Goal: Information Seeking & Learning: Understand process/instructions

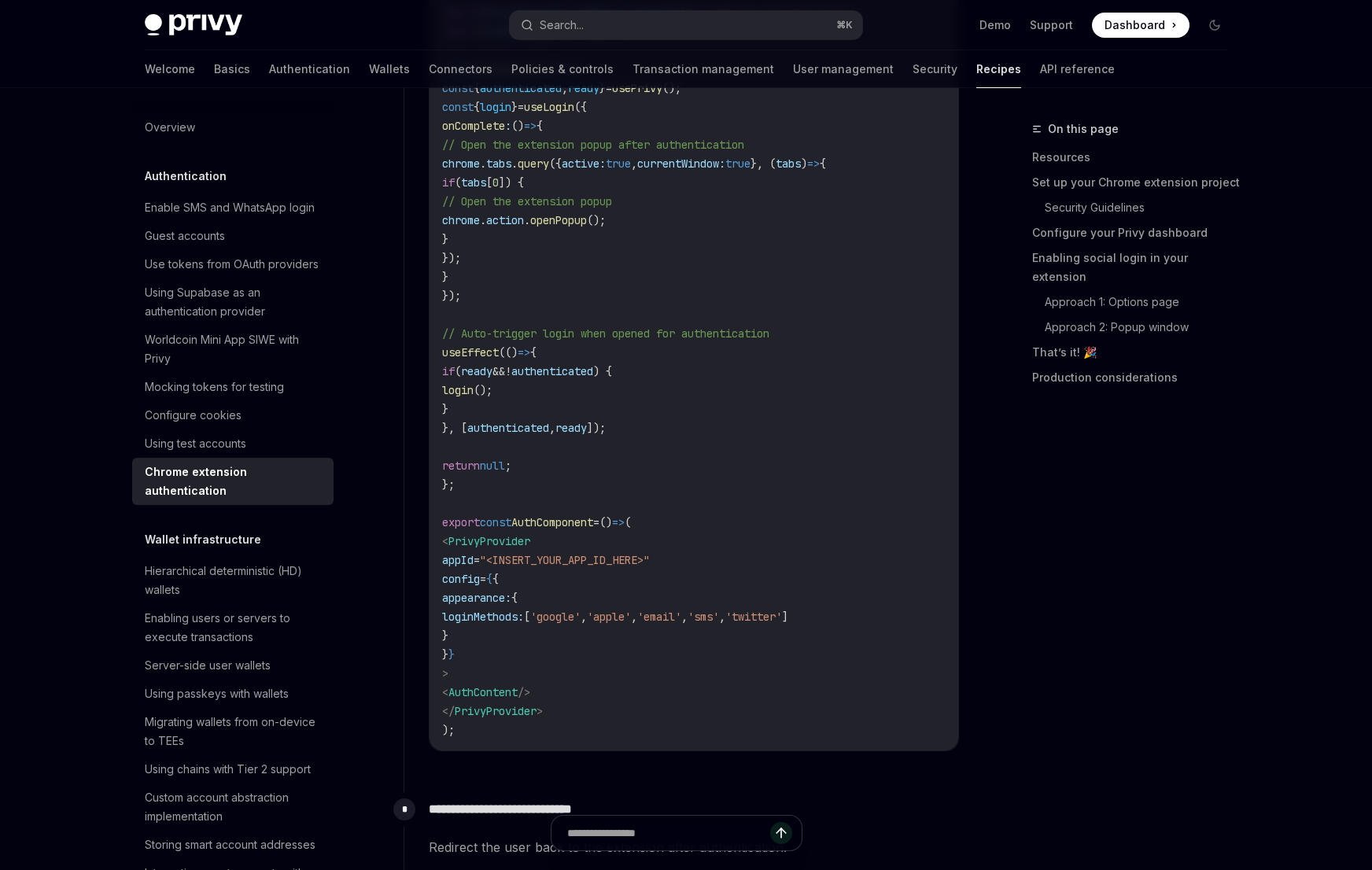
scroll to position [4296, 0]
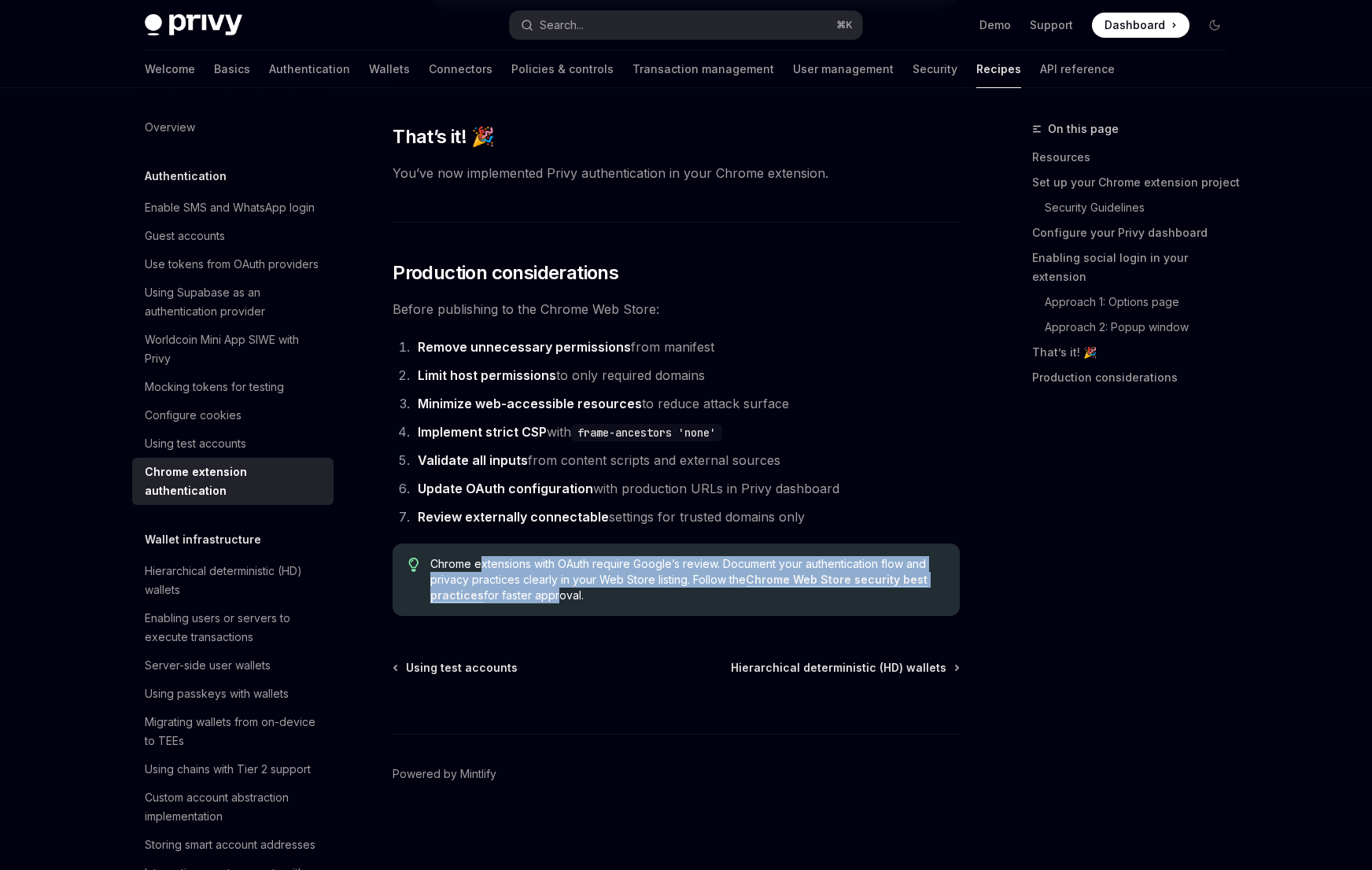
drag, startPoint x: 482, startPoint y: 564, endPoint x: 551, endPoint y: 598, distance: 76.9
click at [551, 598] on span "Chrome extensions with OAuth require Google’s review. Document your authenticat…" at bounding box center [687, 580] width 514 height 47
click at [529, 583] on span "Chrome extensions with OAuth require Google’s review. Document your authenticat…" at bounding box center [687, 580] width 514 height 47
drag, startPoint x: 536, startPoint y: 595, endPoint x: 498, endPoint y: 570, distance: 45.5
click at [498, 570] on span "Chrome extensions with OAuth require Google’s review. Document your authenticat…" at bounding box center [687, 580] width 514 height 47
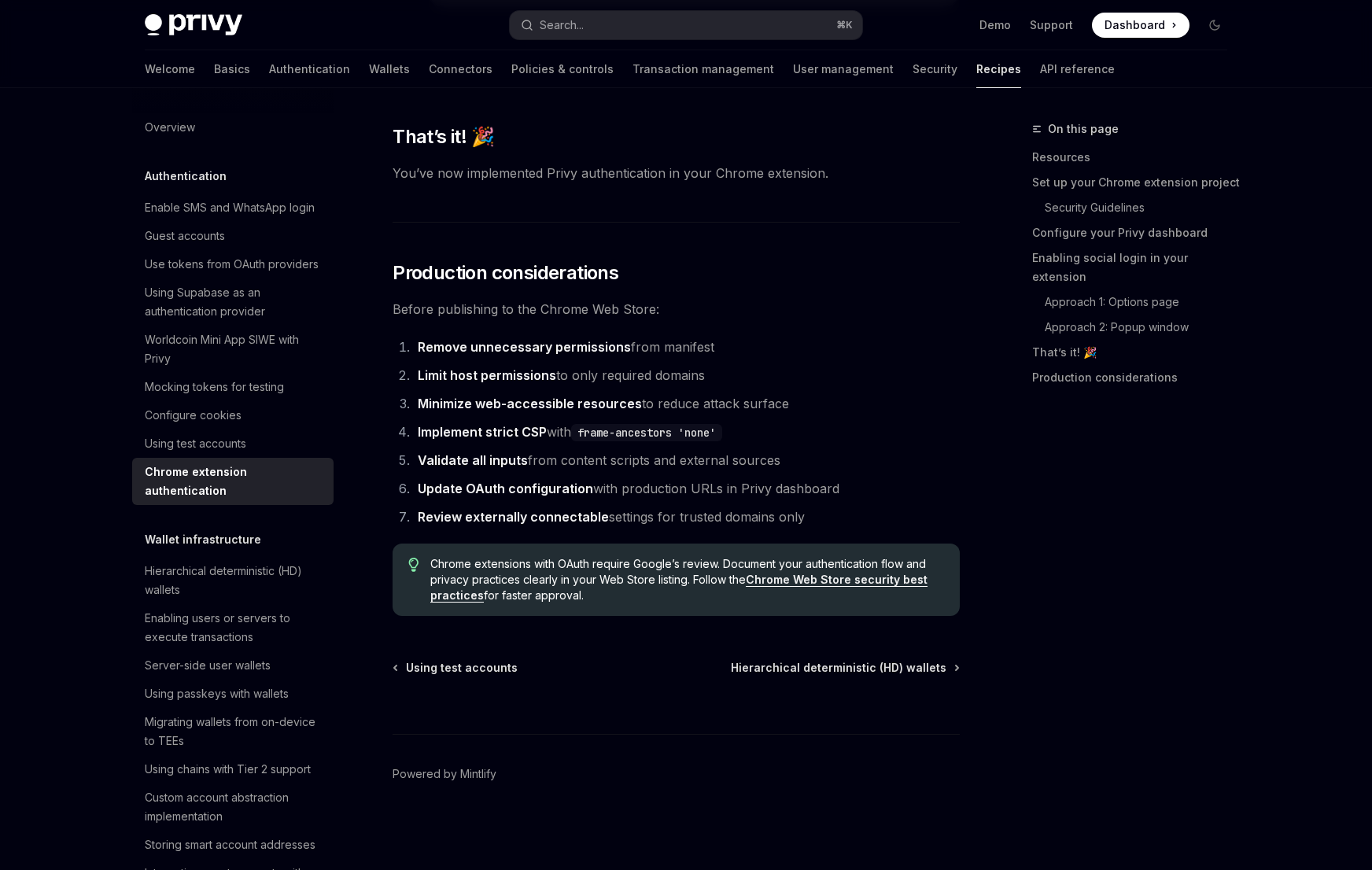
click at [529, 590] on span "Chrome extensions with OAuth require Google’s review. Document your authenticat…" at bounding box center [687, 580] width 514 height 47
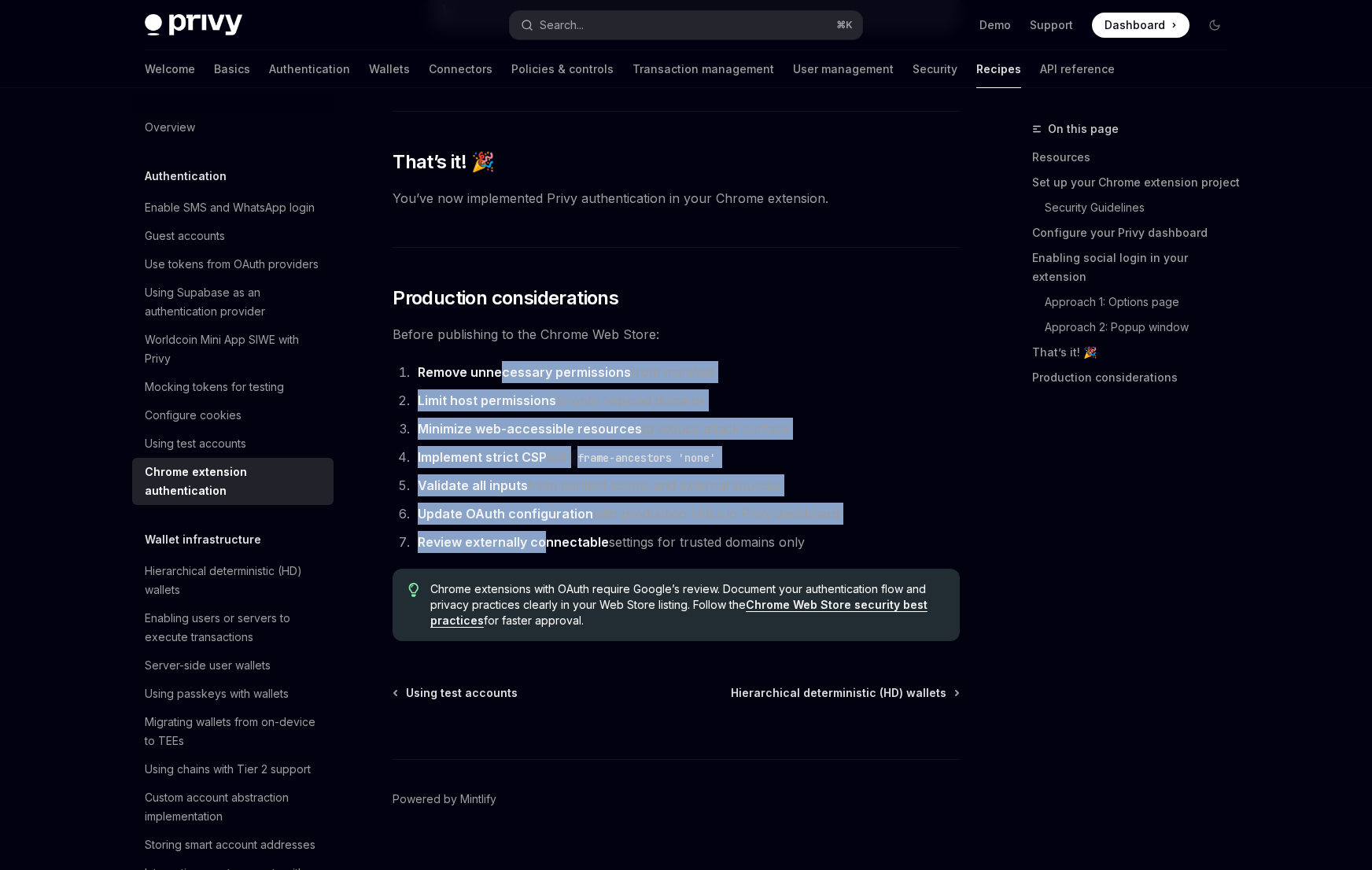
drag, startPoint x: 500, startPoint y: 388, endPoint x: 544, endPoint y: 544, distance: 162.1
click at [544, 544] on ol "Remove unnecessary permissions from manifest Limit host permissions to only req…" at bounding box center [677, 458] width 568 height 192
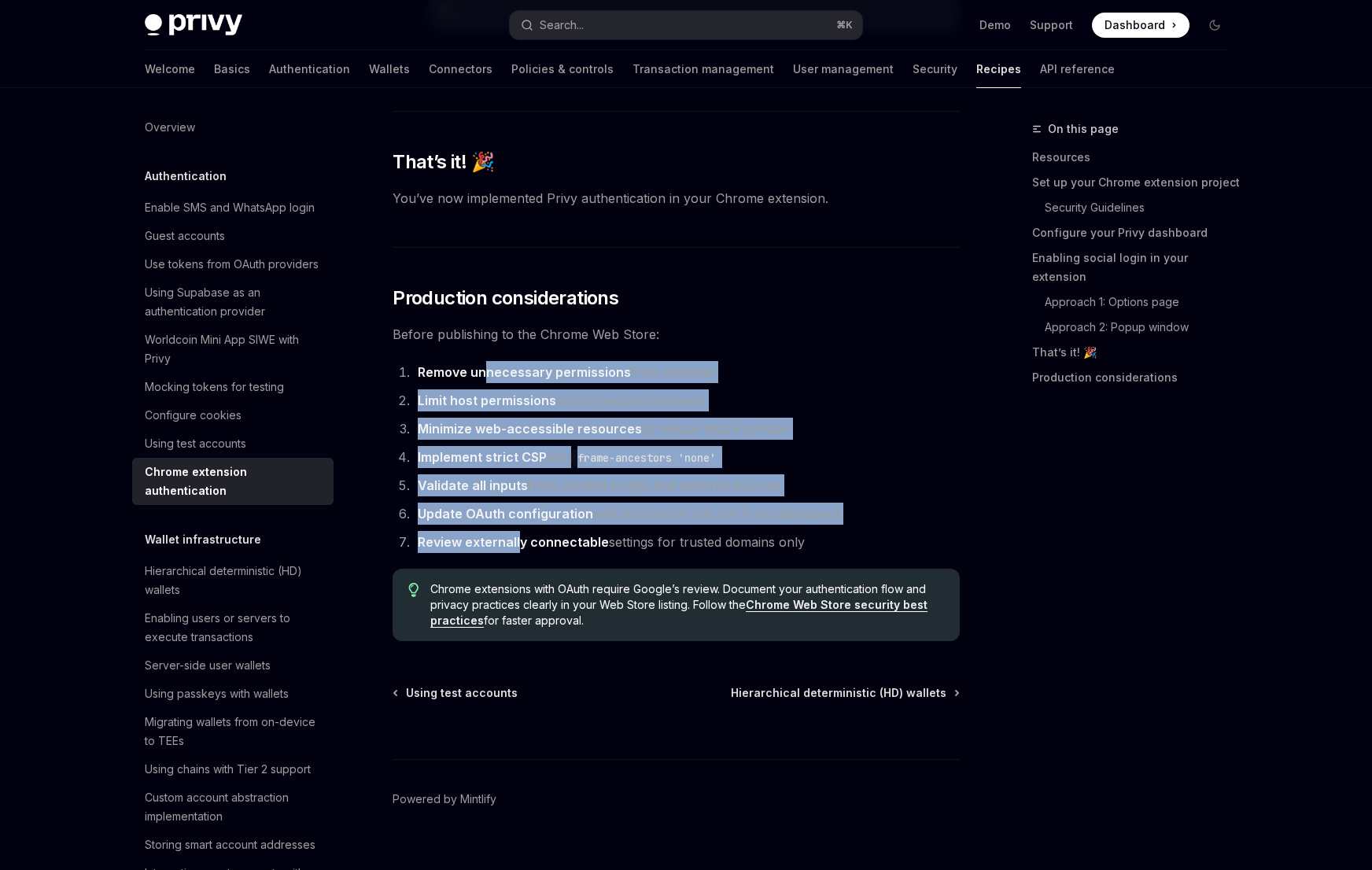
drag, startPoint x: 484, startPoint y: 383, endPoint x: 520, endPoint y: 546, distance: 166.9
click at [520, 547] on ol "Remove unnecessary permissions from manifest Limit host permissions to only req…" at bounding box center [677, 458] width 568 height 192
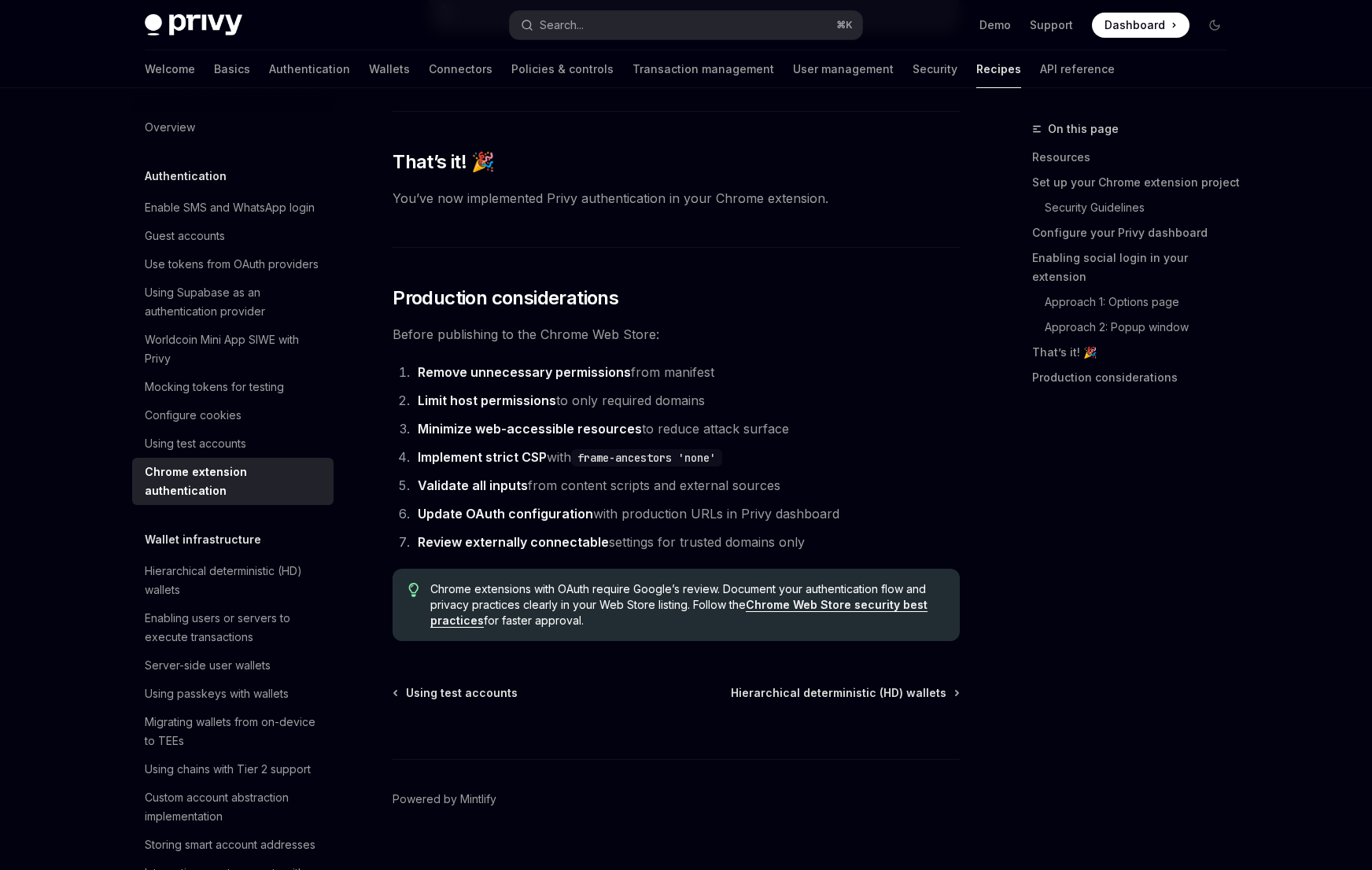
click at [493, 549] on strong "Review externally connectable" at bounding box center [513, 542] width 191 height 16
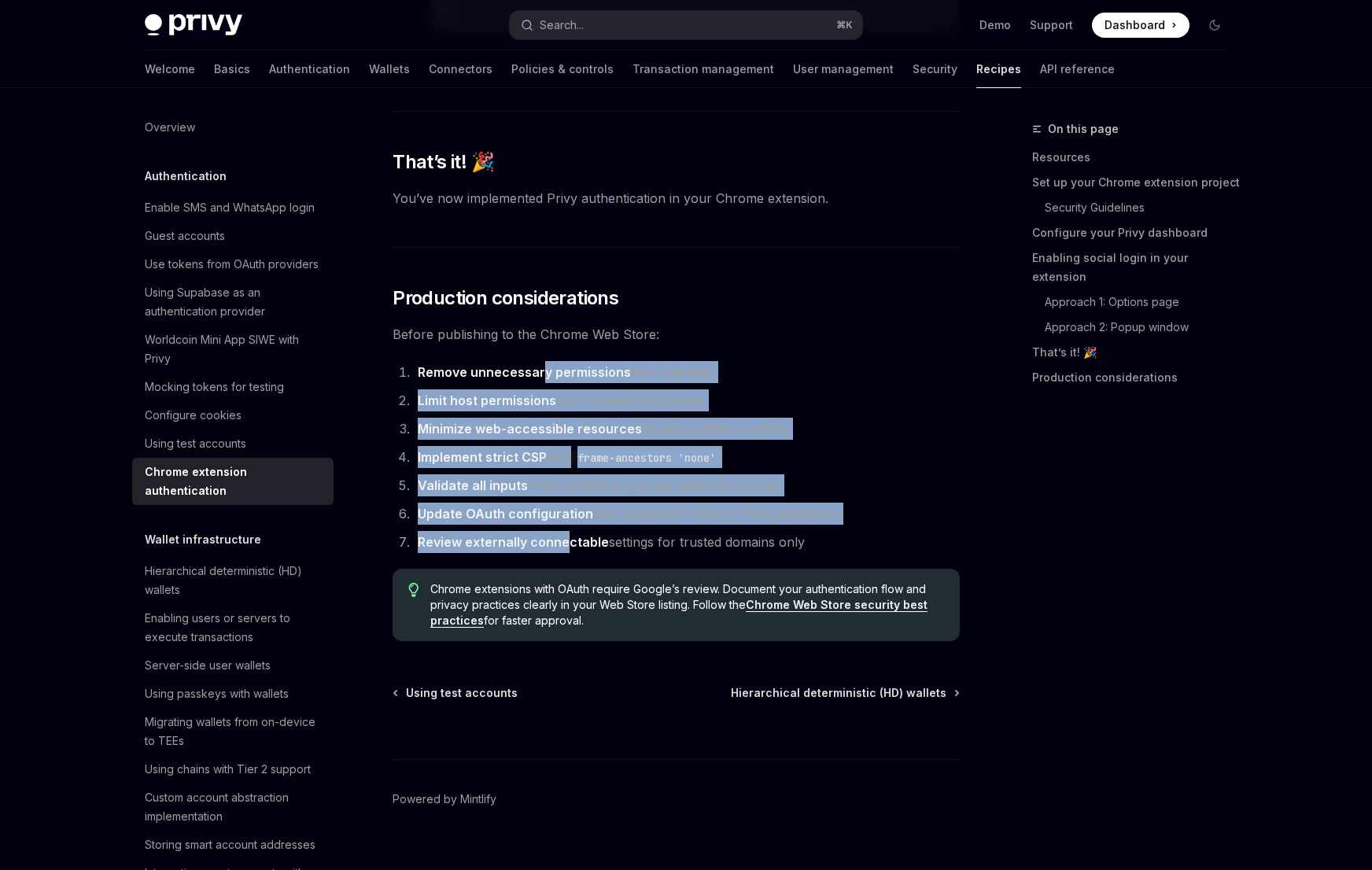
drag, startPoint x: 539, startPoint y: 384, endPoint x: 568, endPoint y: 558, distance: 176.4
click at [568, 553] on ol "Remove unnecessary permissions from manifest Limit host permissions to only req…" at bounding box center [677, 458] width 568 height 192
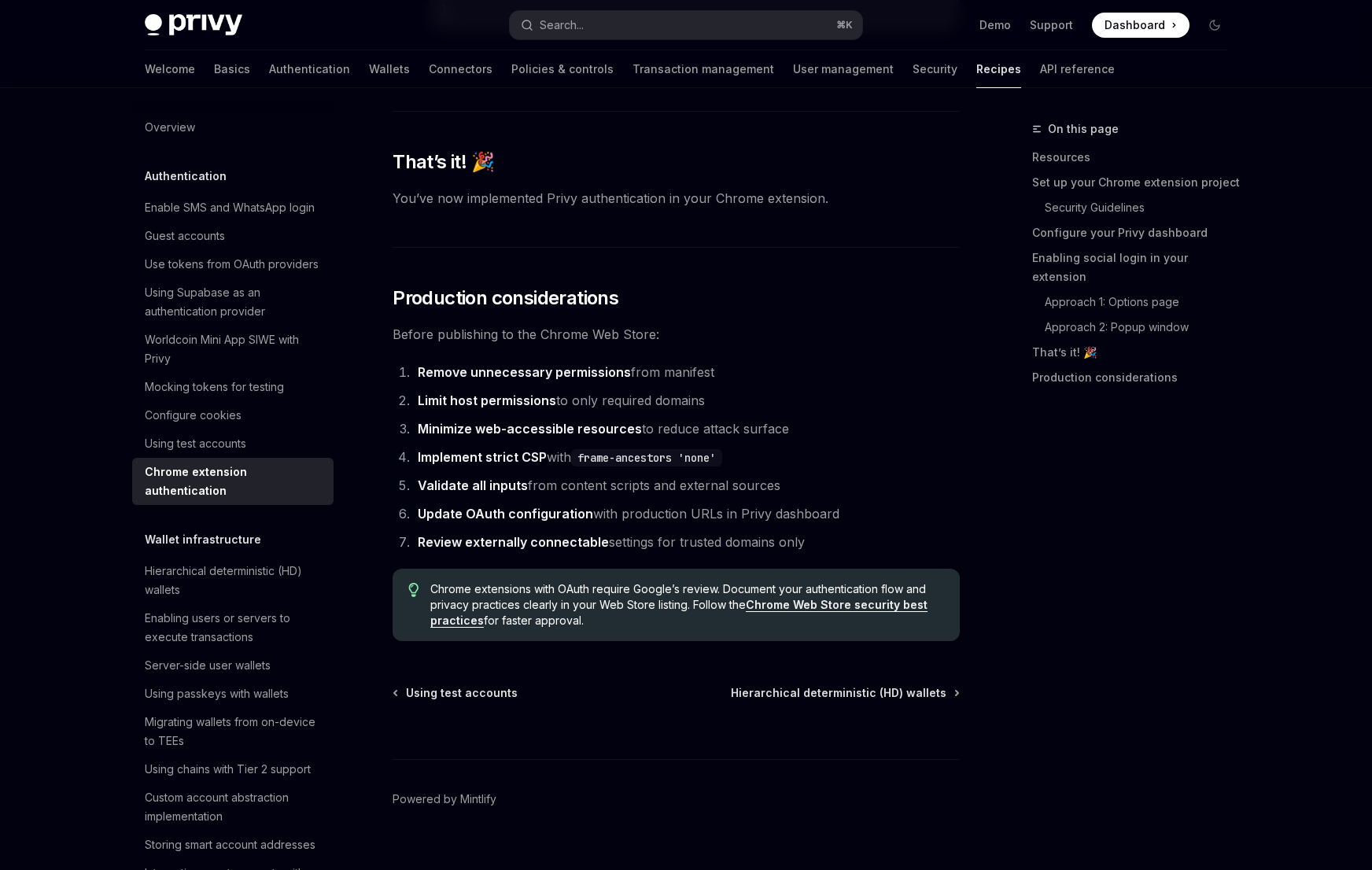
click at [585, 549] on strong "Review externally connectable" at bounding box center [513, 542] width 191 height 16
drag, startPoint x: 538, startPoint y: 520, endPoint x: 634, endPoint y: 554, distance: 101.8
click at [634, 553] on ol "Remove unnecessary permissions from manifest Limit host permissions to only req…" at bounding box center [677, 458] width 568 height 192
click at [552, 550] on strong "Review externally connectable" at bounding box center [513, 542] width 191 height 16
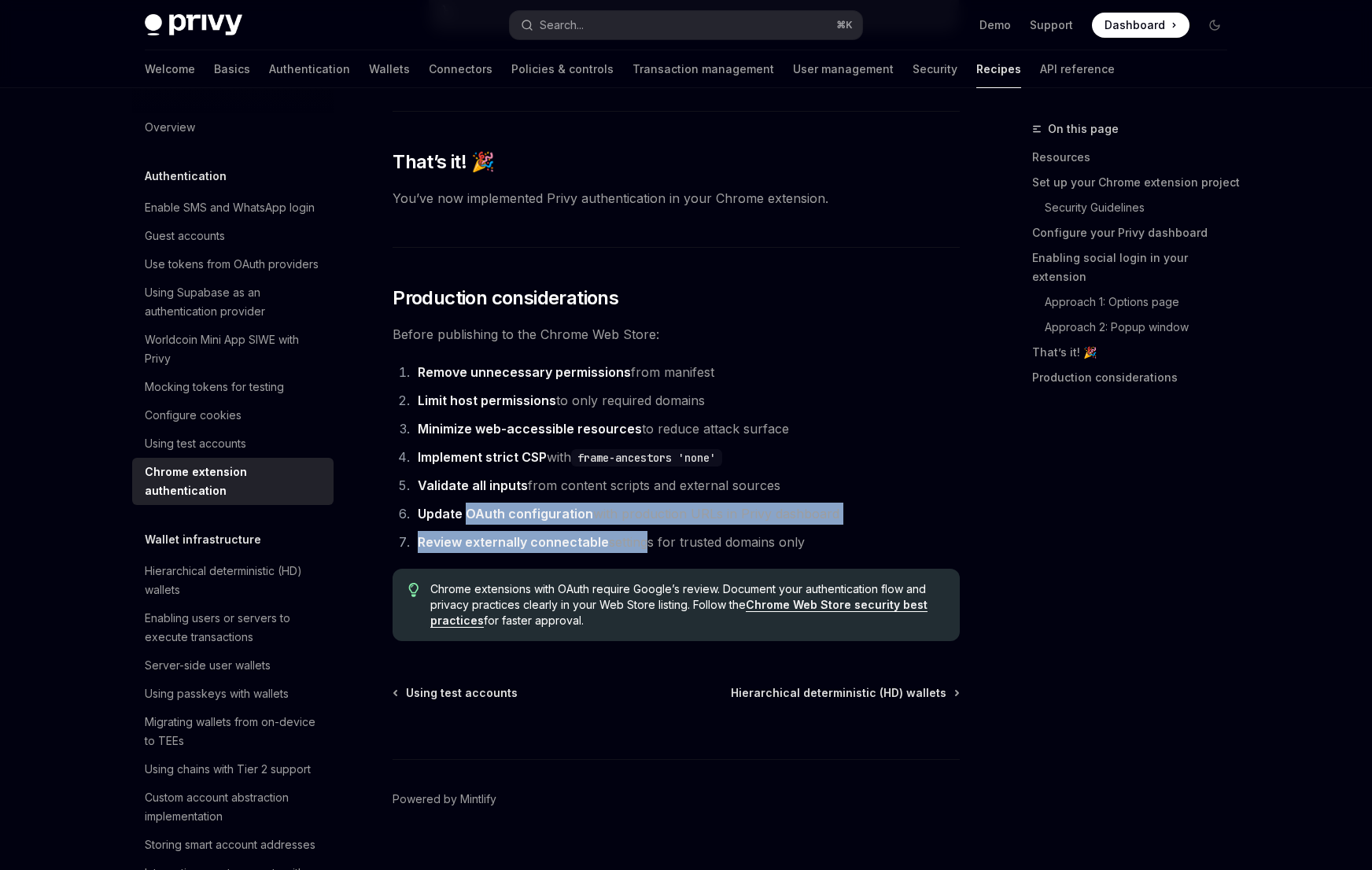
drag, startPoint x: 467, startPoint y: 514, endPoint x: 642, endPoint y: 557, distance: 180.2
click at [642, 553] on ol "Remove unnecessary permissions from manifest Limit host permissions to only req…" at bounding box center [677, 458] width 568 height 192
click at [541, 550] on strong "Review externally connectable" at bounding box center [513, 542] width 191 height 16
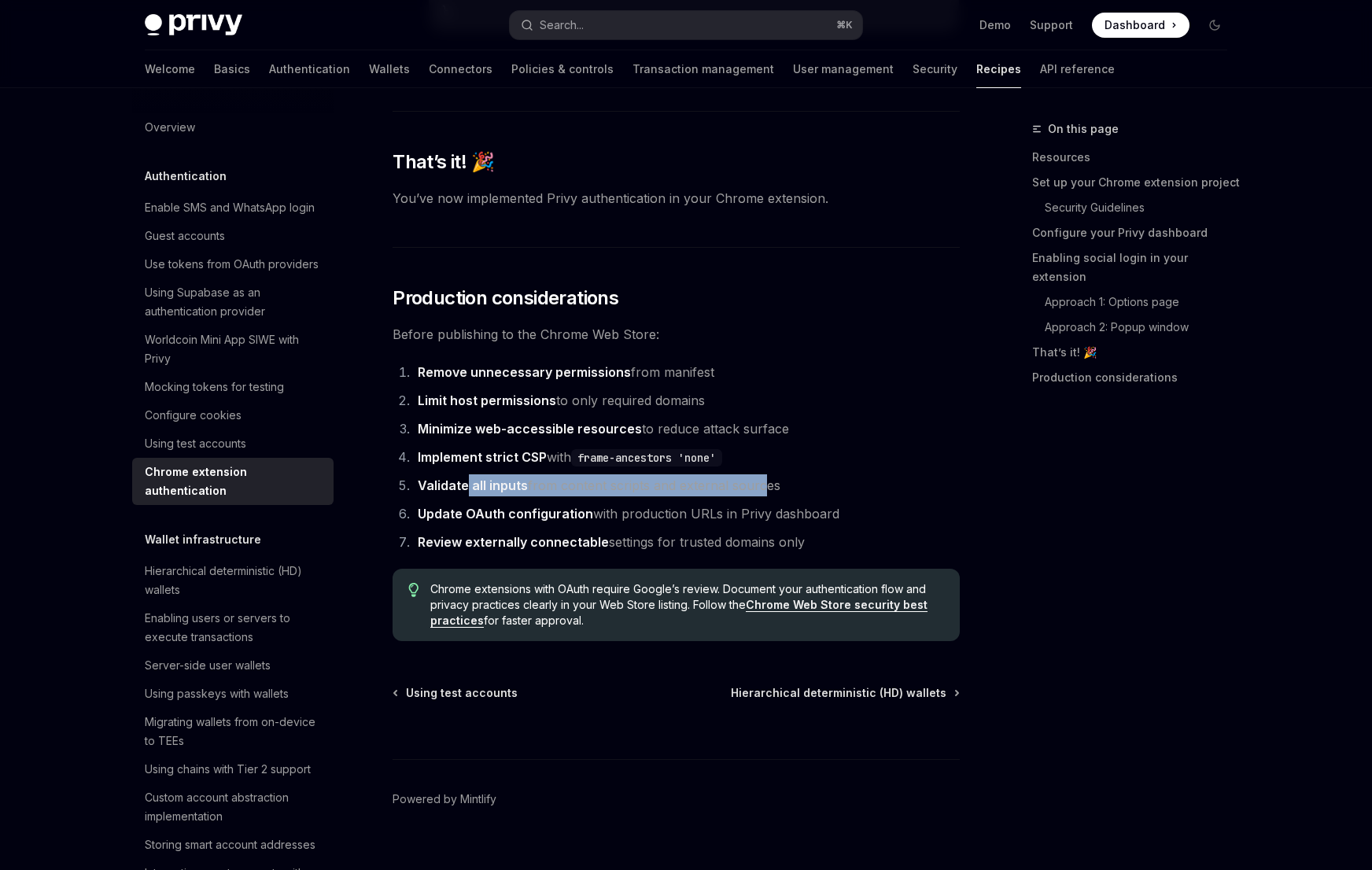
drag, startPoint x: 466, startPoint y: 492, endPoint x: 758, endPoint y: 486, distance: 292.1
click at [758, 486] on li "Validate all inputs from content scripts and external sources" at bounding box center [686, 485] width 547 height 22
click at [748, 494] on li "Validate all inputs from content scripts and external sources" at bounding box center [686, 485] width 547 height 22
drag, startPoint x: 541, startPoint y: 345, endPoint x: 679, endPoint y: 345, distance: 138.0
click at [679, 345] on span "Before publishing to the Chrome Web Store:" at bounding box center [677, 334] width 568 height 22
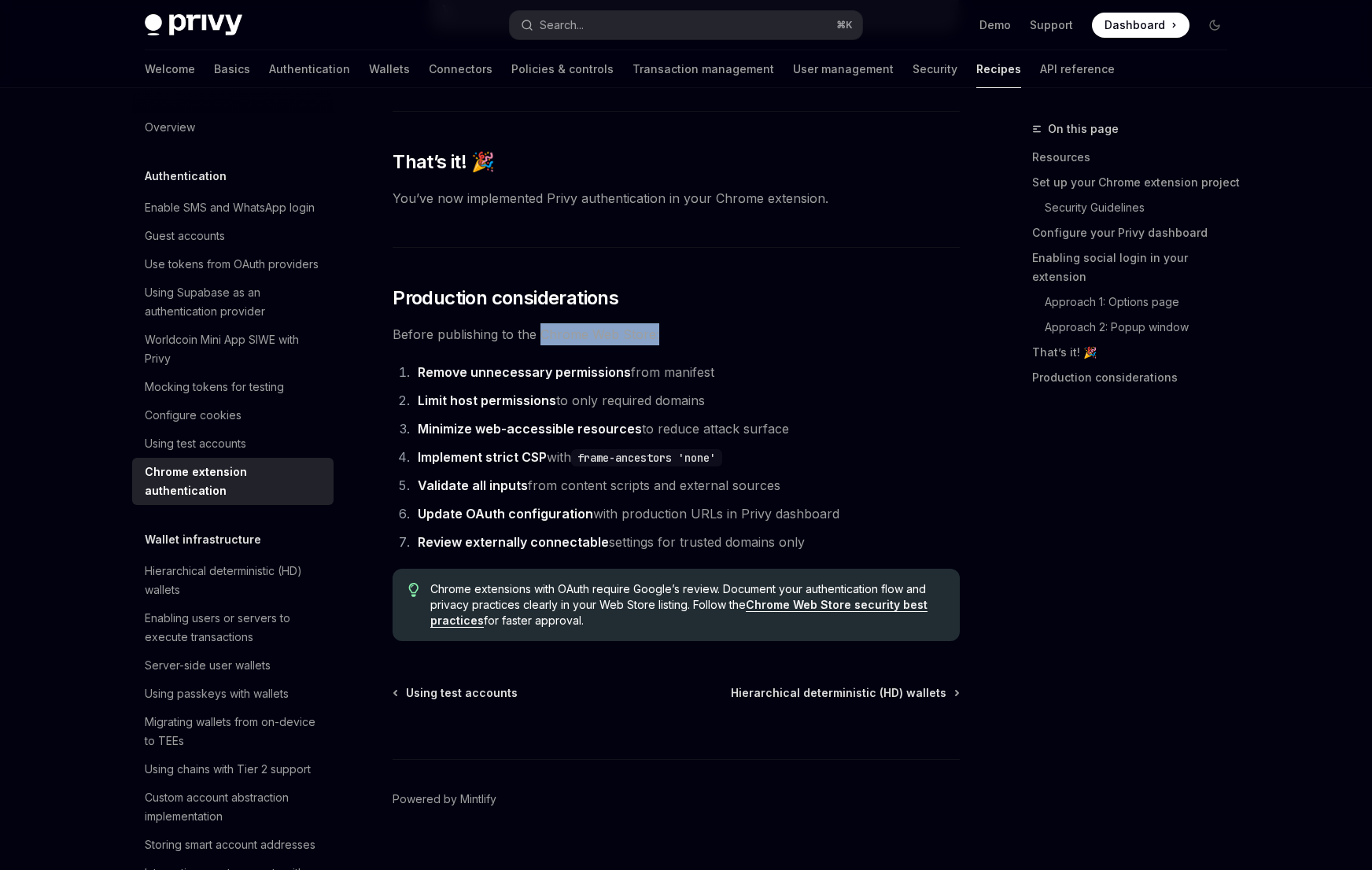
click at [549, 344] on span "Before publishing to the Chrome Web Store:" at bounding box center [677, 334] width 568 height 22
drag, startPoint x: 534, startPoint y: 343, endPoint x: 651, endPoint y: 350, distance: 117.2
click at [651, 345] on span "Before publishing to the Chrome Web Store:" at bounding box center [677, 334] width 568 height 22
click at [465, 397] on ol "Remove unnecessary permissions from manifest Limit host permissions to only req…" at bounding box center [677, 458] width 568 height 192
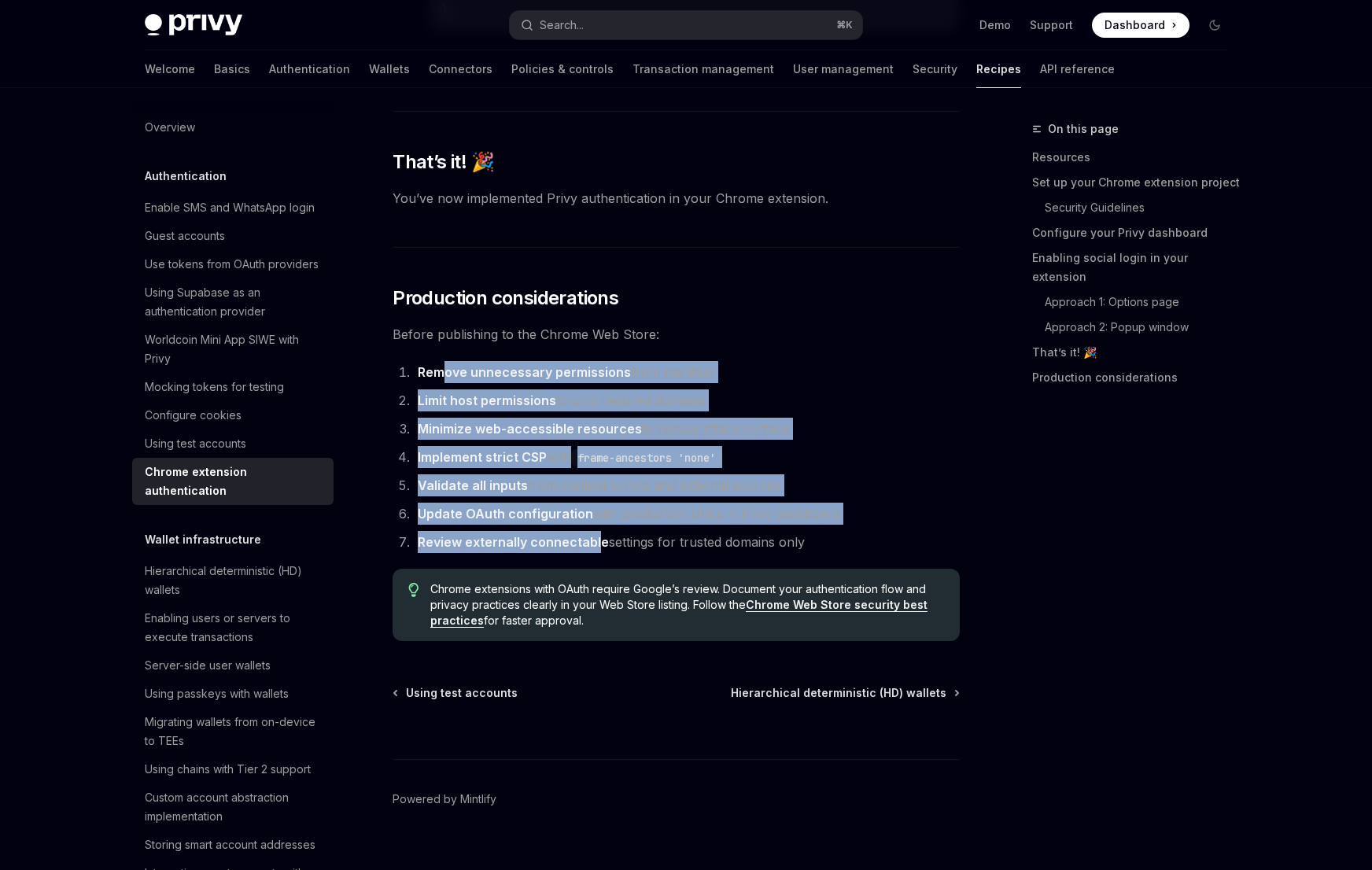
drag, startPoint x: 443, startPoint y: 386, endPoint x: 598, endPoint y: 557, distance: 230.8
click at [598, 553] on ol "Remove unnecessary permissions from manifest Limit host permissions to only req…" at bounding box center [677, 458] width 568 height 192
click at [592, 550] on strong "Review externally connectable" at bounding box center [513, 542] width 191 height 16
click at [618, 541] on ol "Remove unnecessary permissions from manifest Limit host permissions to only req…" at bounding box center [677, 458] width 568 height 192
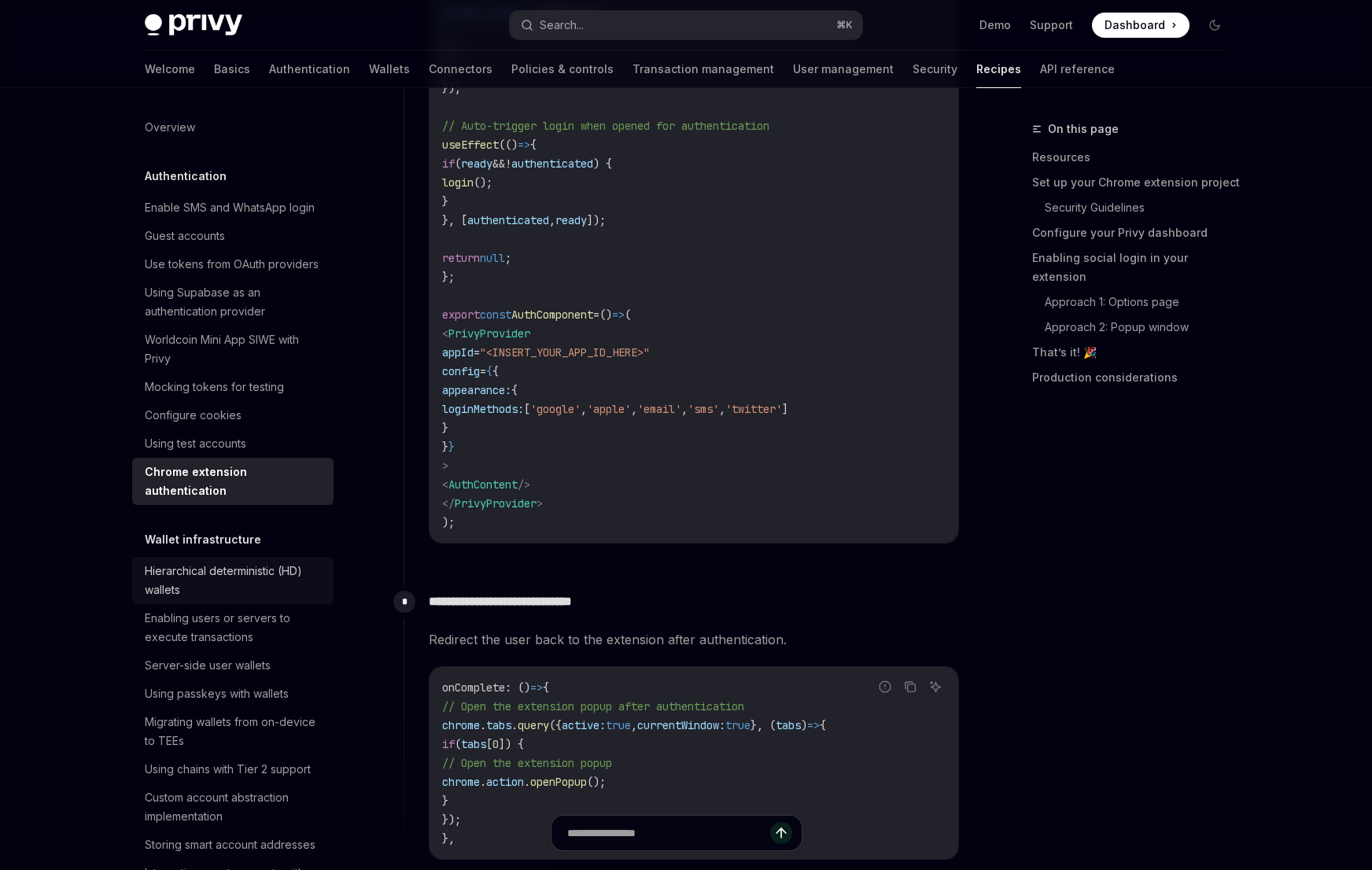
scroll to position [3431, 0]
